Goal: Task Accomplishment & Management: Manage account settings

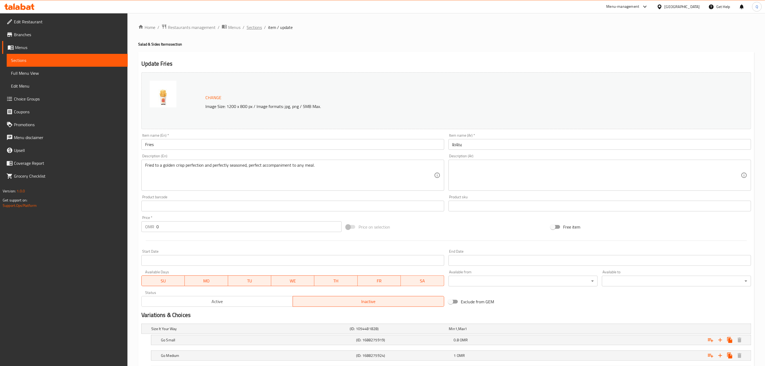
click at [257, 27] on span "Sections" at bounding box center [254, 27] width 15 height 6
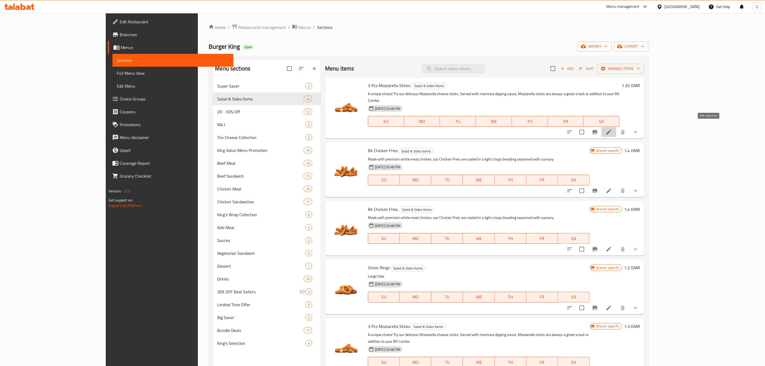
click at [612, 130] on icon at bounding box center [609, 132] width 5 height 5
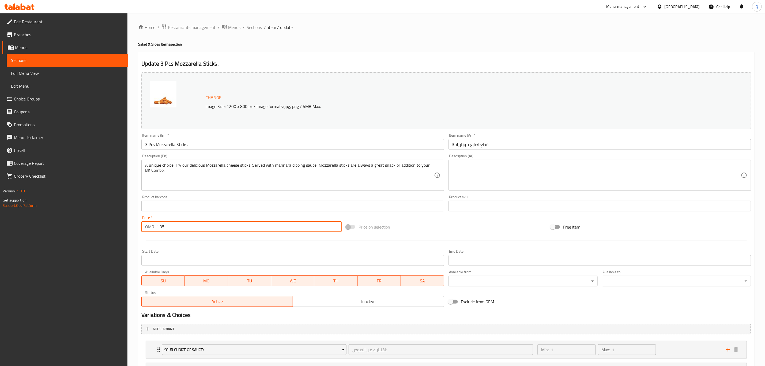
click at [241, 227] on input "1.35" at bounding box center [248, 226] width 185 height 11
type input "1.45"
click at [259, 27] on span "Sections" at bounding box center [254, 27] width 15 height 6
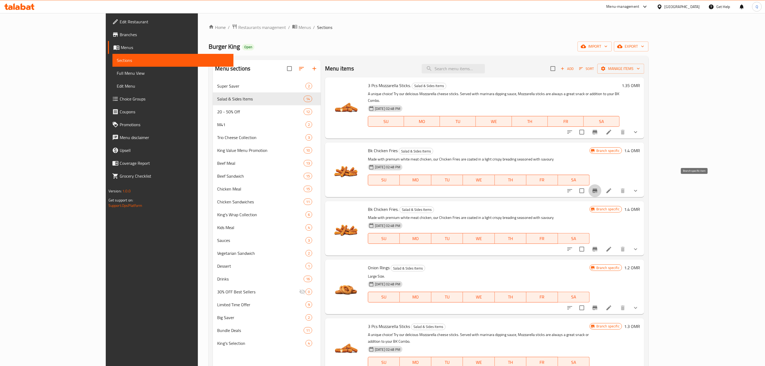
click at [598, 189] on icon "Branch-specific-item" at bounding box center [595, 191] width 5 height 4
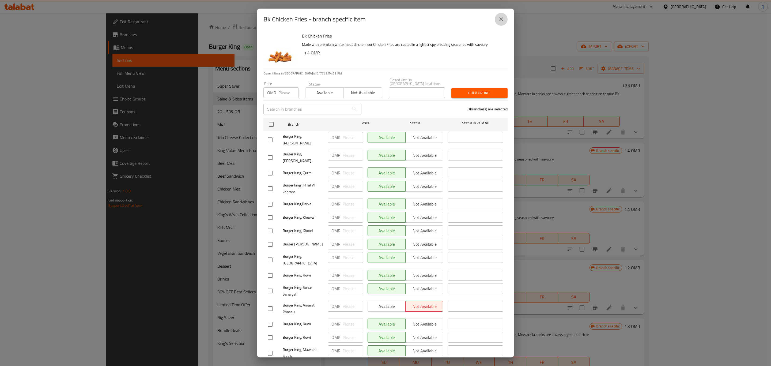
click at [501, 14] on button "close" at bounding box center [501, 19] width 13 height 13
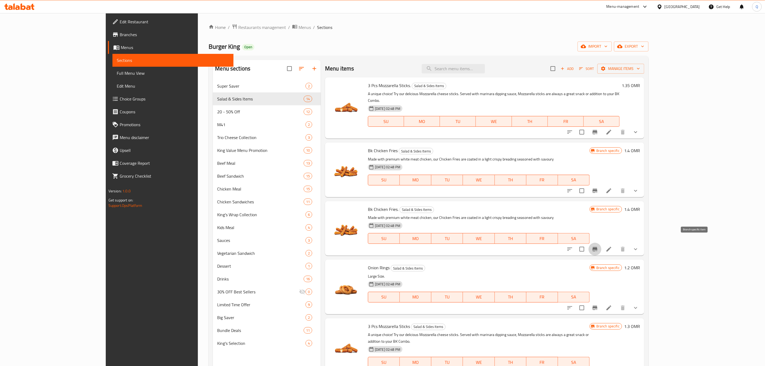
click at [602, 244] on button "Branch-specific-item" at bounding box center [595, 249] width 13 height 13
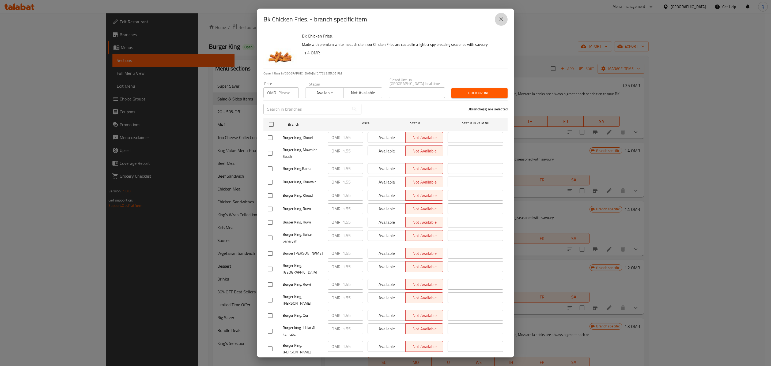
click at [507, 21] on button "close" at bounding box center [501, 19] width 13 height 13
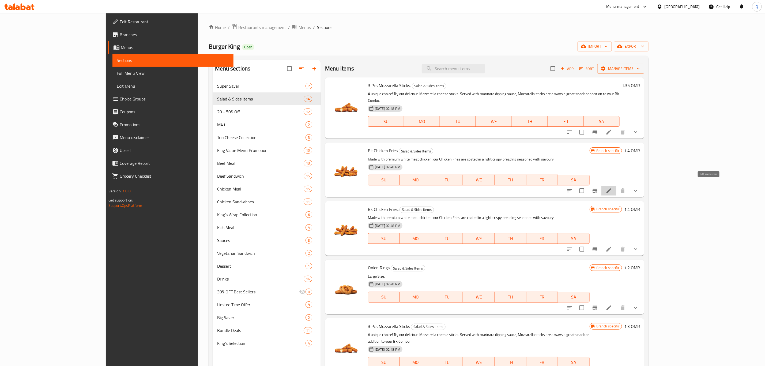
click at [612, 188] on icon at bounding box center [609, 190] width 5 height 5
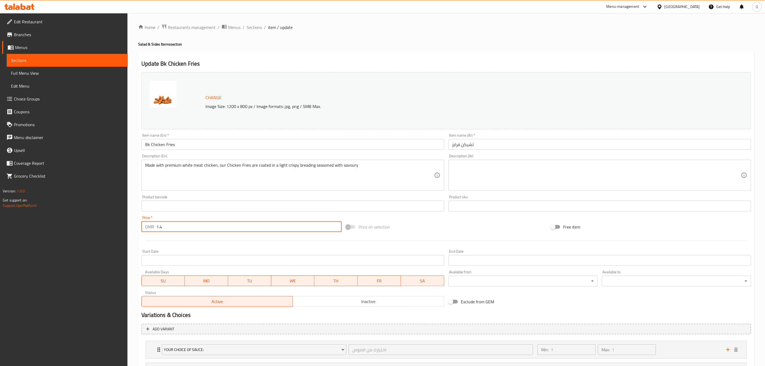
click at [216, 225] on input "1.4" at bounding box center [248, 226] width 185 height 11
type input "1.55"
click at [260, 28] on span "Sections" at bounding box center [254, 27] width 15 height 6
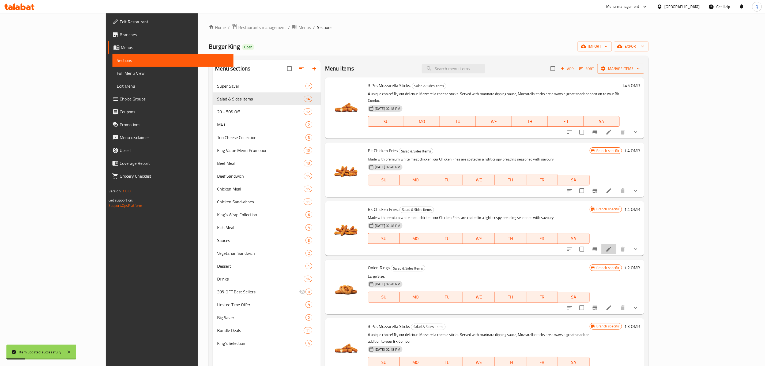
click at [617, 244] on li at bounding box center [609, 249] width 15 height 10
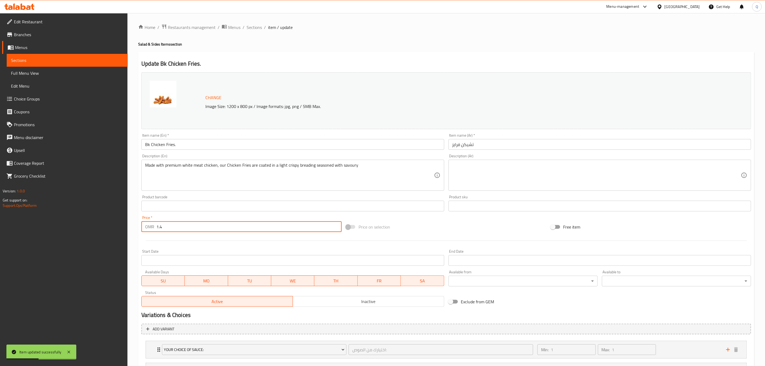
click at [257, 224] on input "1.4" at bounding box center [248, 226] width 185 height 11
type input "1.55"
click at [258, 25] on span "Sections" at bounding box center [254, 27] width 15 height 6
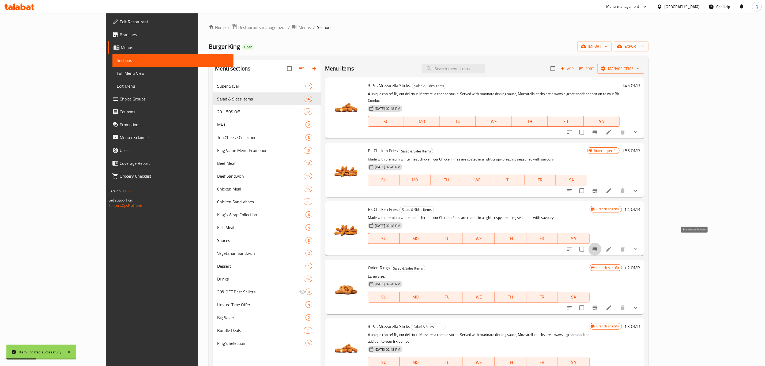
click at [602, 243] on button "Branch-specific-item" at bounding box center [595, 249] width 13 height 13
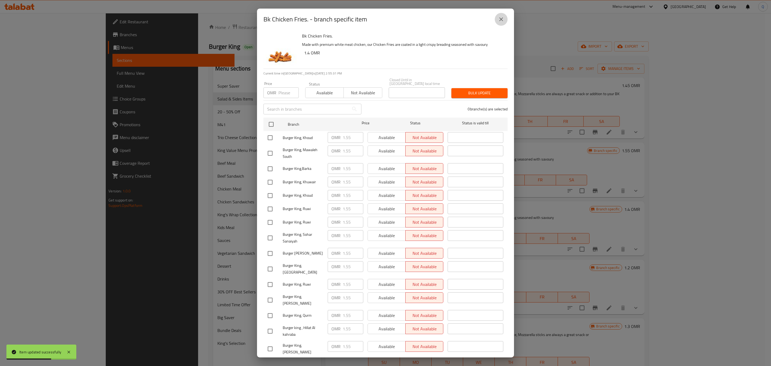
click at [502, 20] on icon "close" at bounding box center [501, 19] width 6 height 6
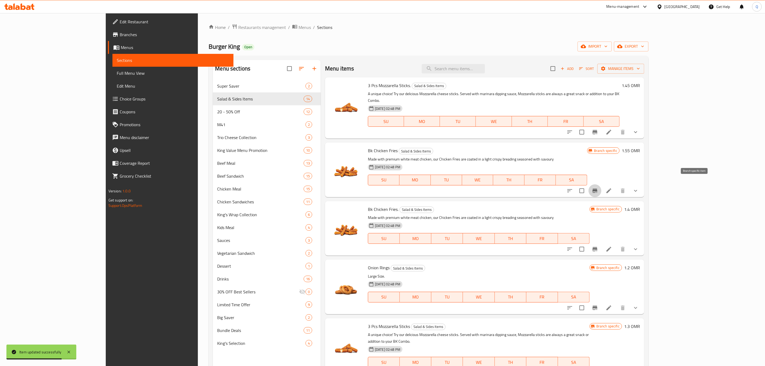
click at [598, 187] on icon "Branch-specific-item" at bounding box center [595, 190] width 6 height 6
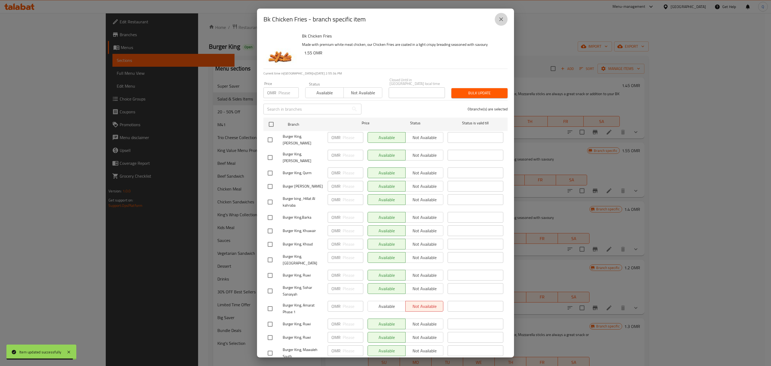
click at [503, 20] on icon "close" at bounding box center [501, 19] width 6 height 6
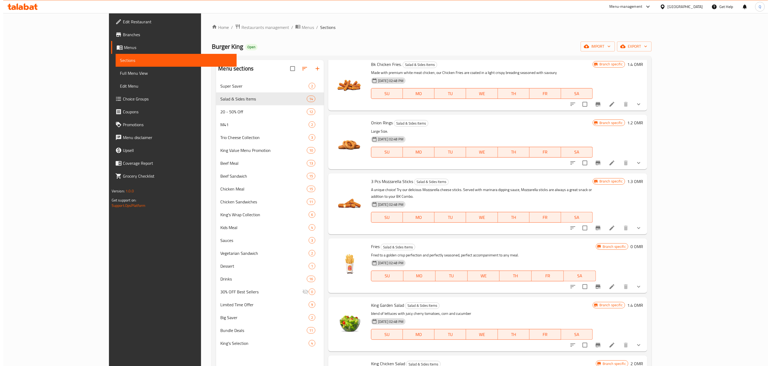
scroll to position [145, 0]
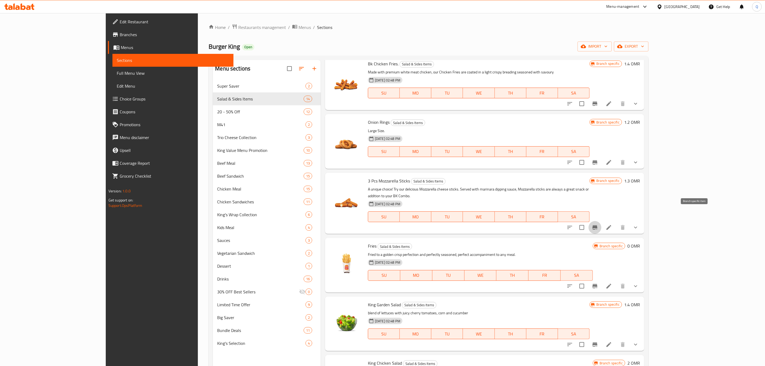
click at [598, 224] on icon "Branch-specific-item" at bounding box center [595, 227] width 6 height 6
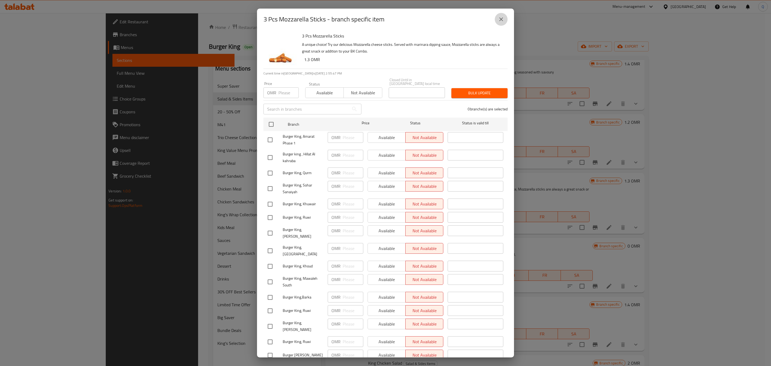
click at [500, 16] on icon "close" at bounding box center [501, 19] width 6 height 6
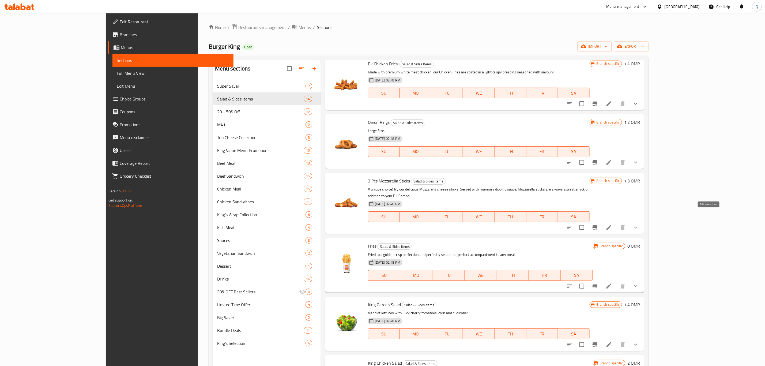
click at [612, 225] on icon at bounding box center [609, 227] width 5 height 5
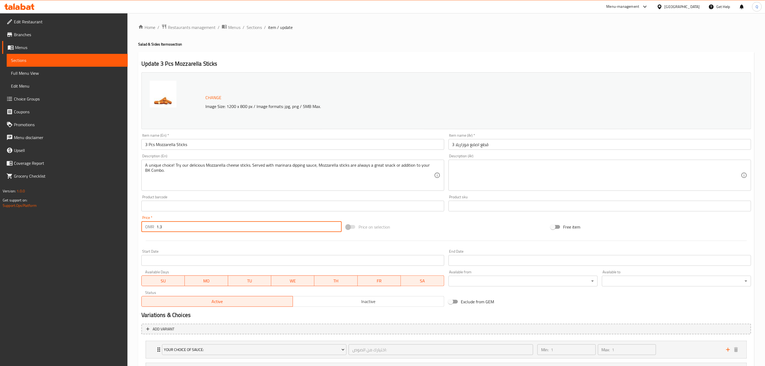
click at [212, 224] on input "1.3" at bounding box center [248, 226] width 185 height 11
type input "1.45"
click at [259, 25] on span "Sections" at bounding box center [254, 27] width 15 height 6
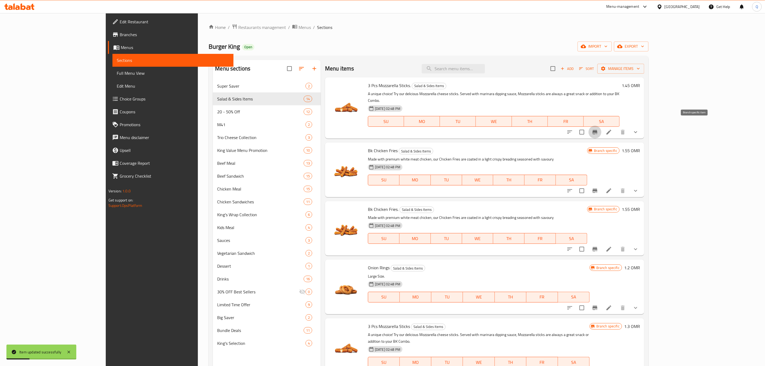
click at [602, 126] on button "Branch-specific-item" at bounding box center [595, 132] width 13 height 13
